Goal: Transaction & Acquisition: Purchase product/service

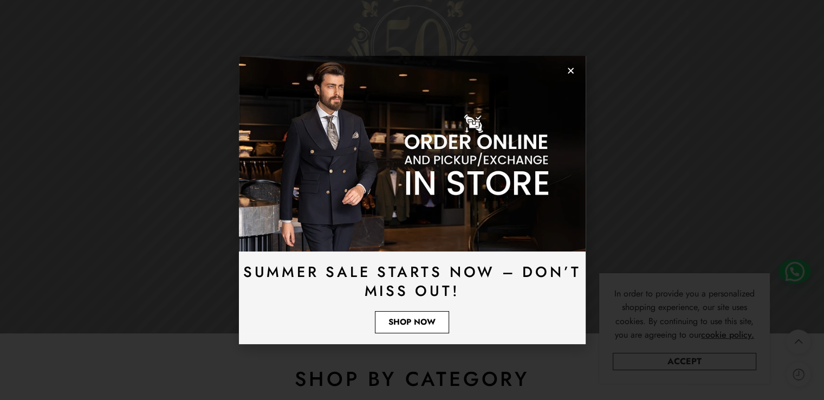
click at [418, 323] on span "Shop Now" at bounding box center [411, 322] width 47 height 8
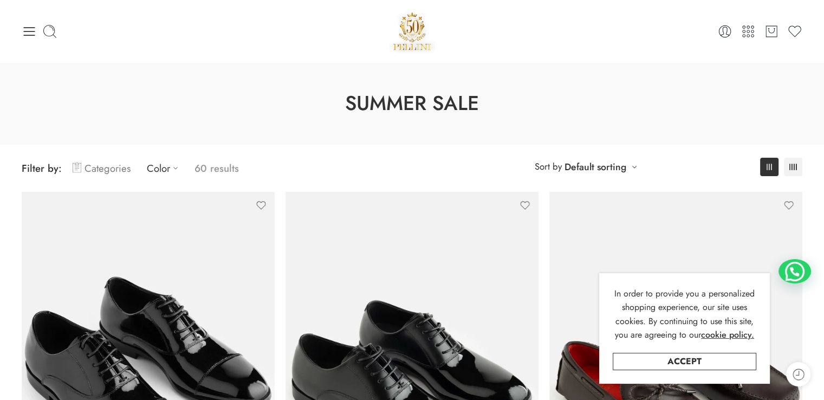
click at [113, 165] on link "Categories" at bounding box center [102, 167] width 58 height 25
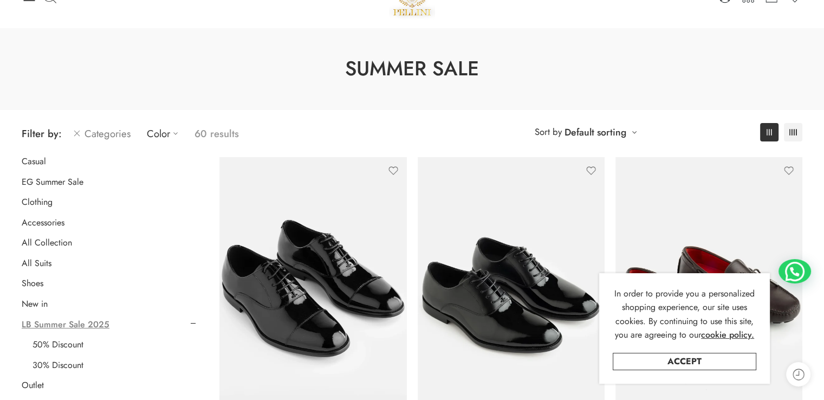
scroll to position [54, 0]
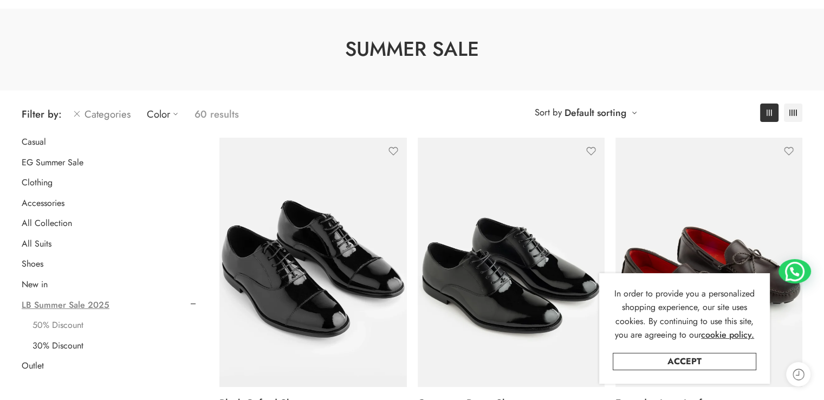
click at [66, 323] on link "50% Discount" at bounding box center [58, 325] width 51 height 11
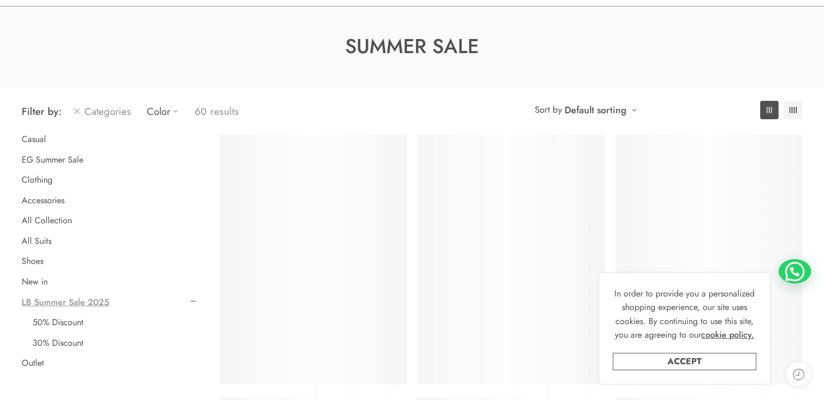
scroll to position [85, 0]
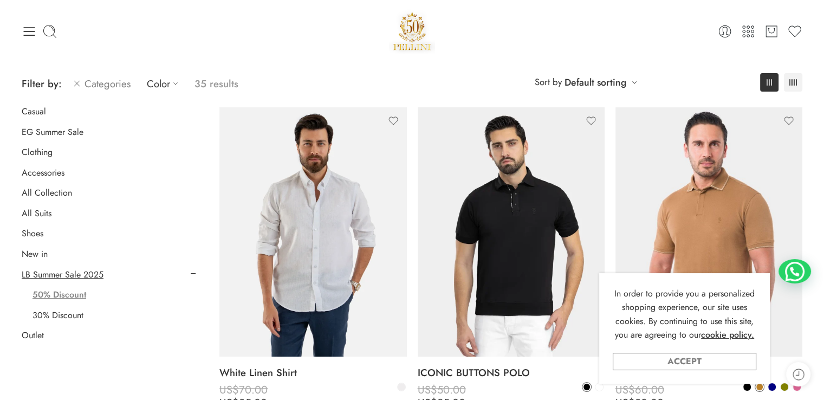
click at [709, 361] on link "Accept" at bounding box center [685, 361] width 144 height 17
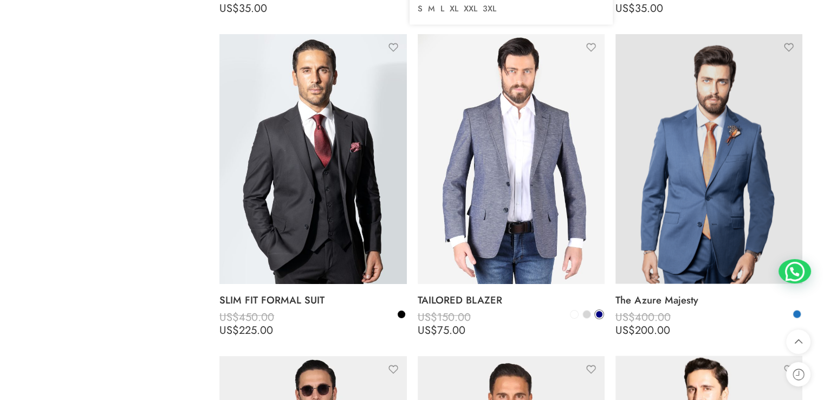
scroll to position [2089, 0]
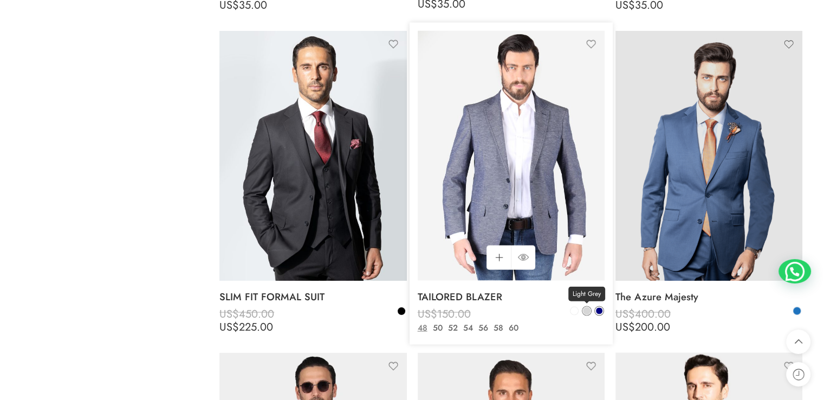
click at [587, 310] on span at bounding box center [587, 311] width 8 height 8
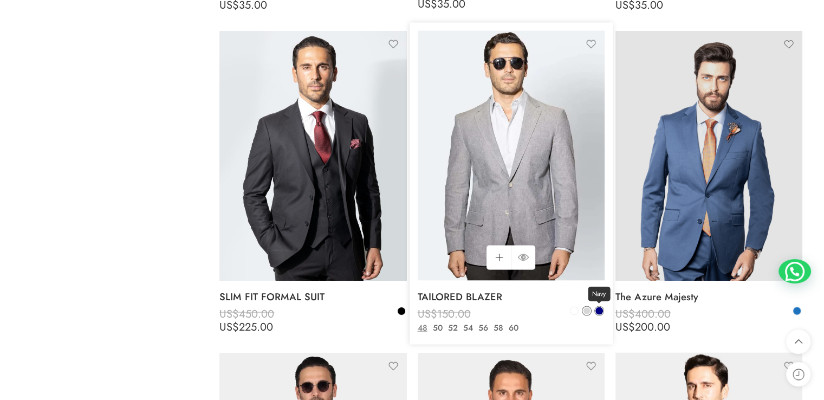
click at [599, 310] on span at bounding box center [599, 311] width 8 height 8
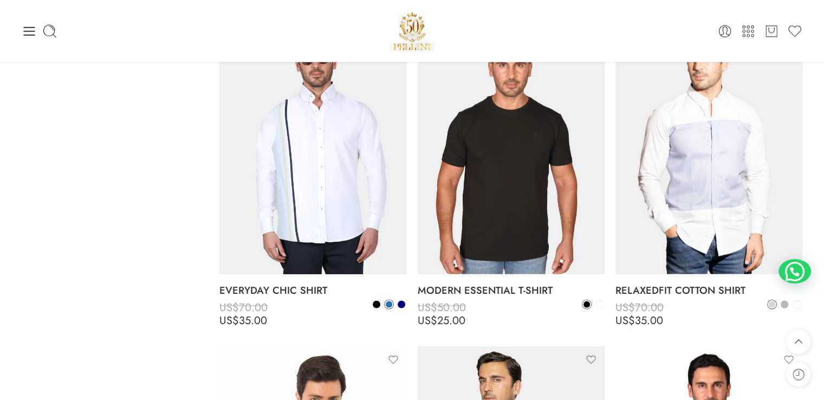
scroll to position [2414, 0]
